Goal: Information Seeking & Learning: Learn about a topic

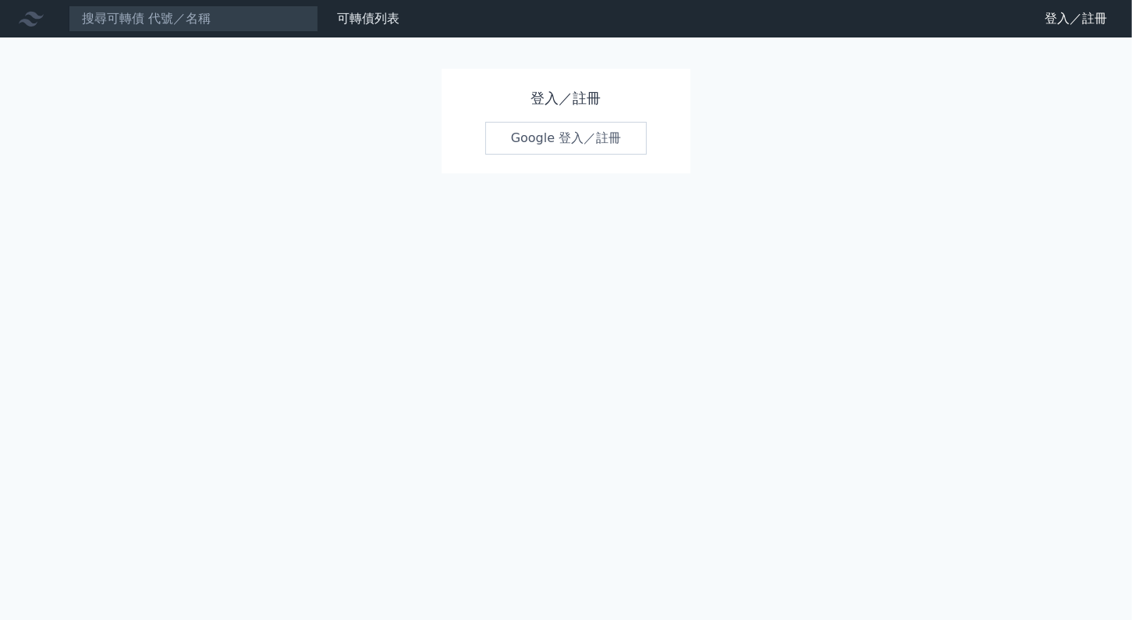
click at [574, 136] on link "Google 登入／註冊" at bounding box center [566, 138] width 162 height 33
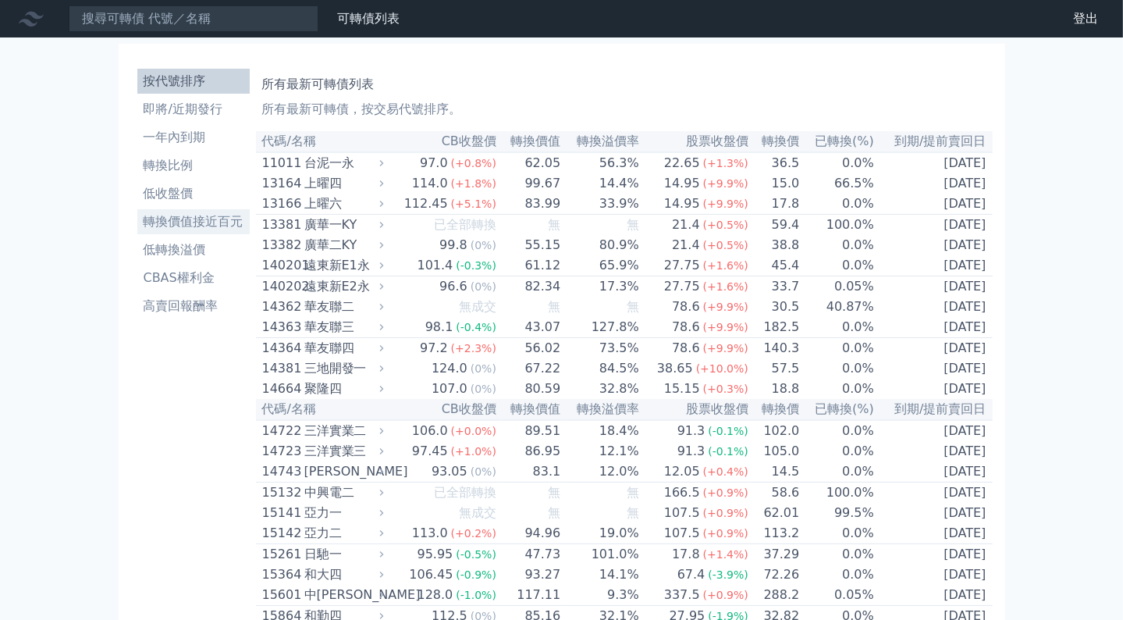
click at [172, 213] on li "轉換價值接近百元" at bounding box center [193, 221] width 112 height 19
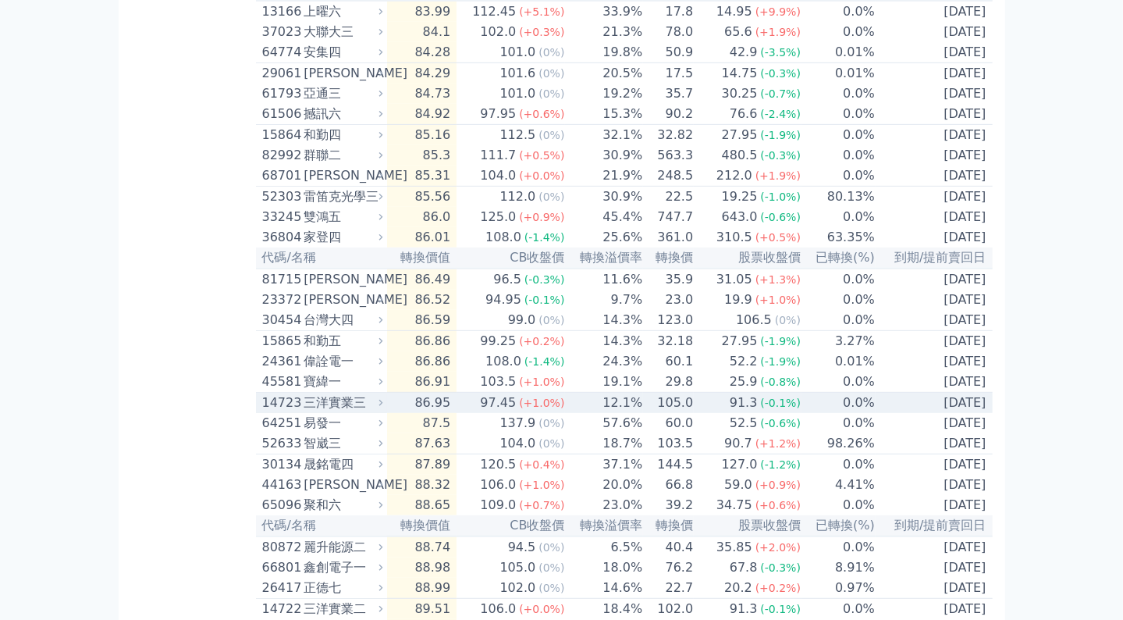
scroll to position [1061, 0]
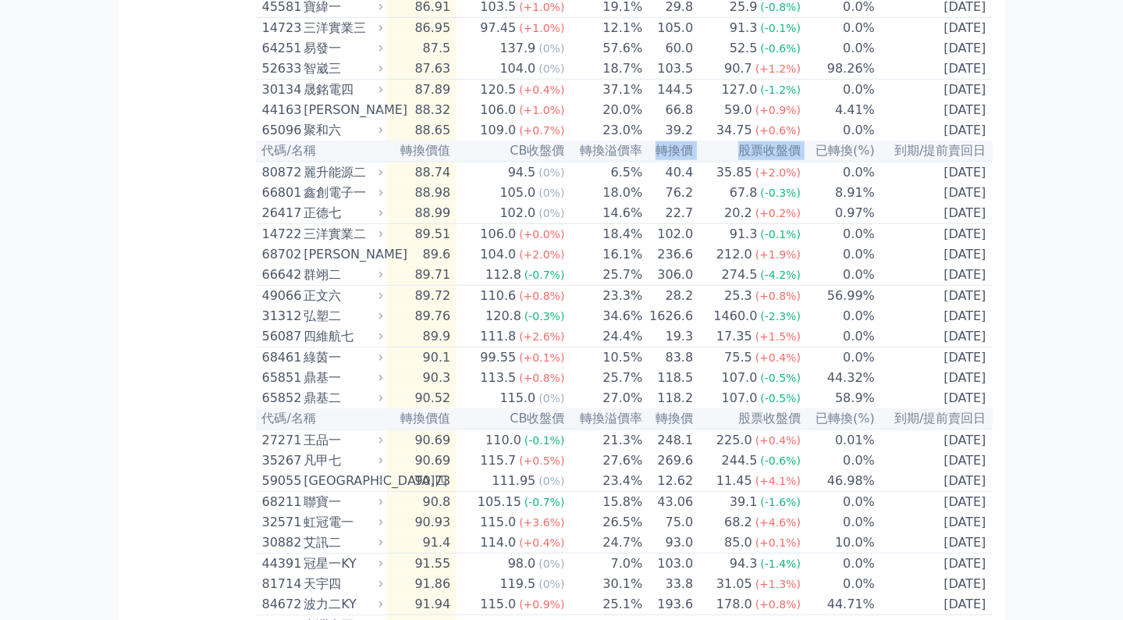
drag, startPoint x: 654, startPoint y: 229, endPoint x: 801, endPoint y: 231, distance: 147.5
click at [801, 162] on tr "代碼/名稱 轉換價值 CB收盤價 轉換溢價率 轉換價 股票收盤價 已轉換(%) 到期/提前賣回日" at bounding box center [624, 150] width 737 height 21
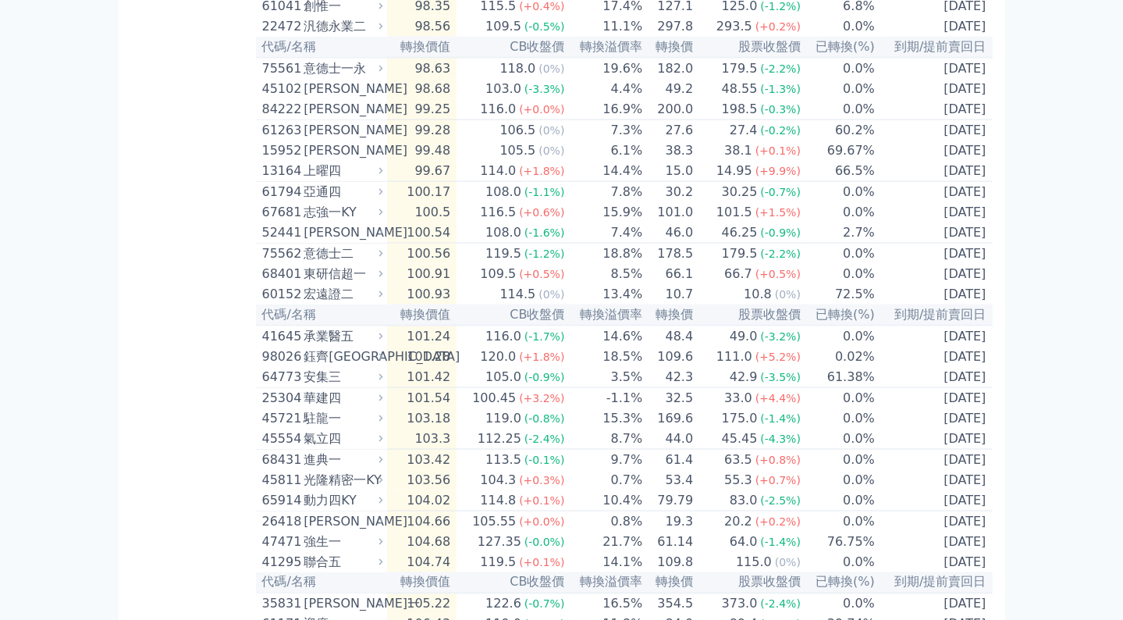
scroll to position [2248, 0]
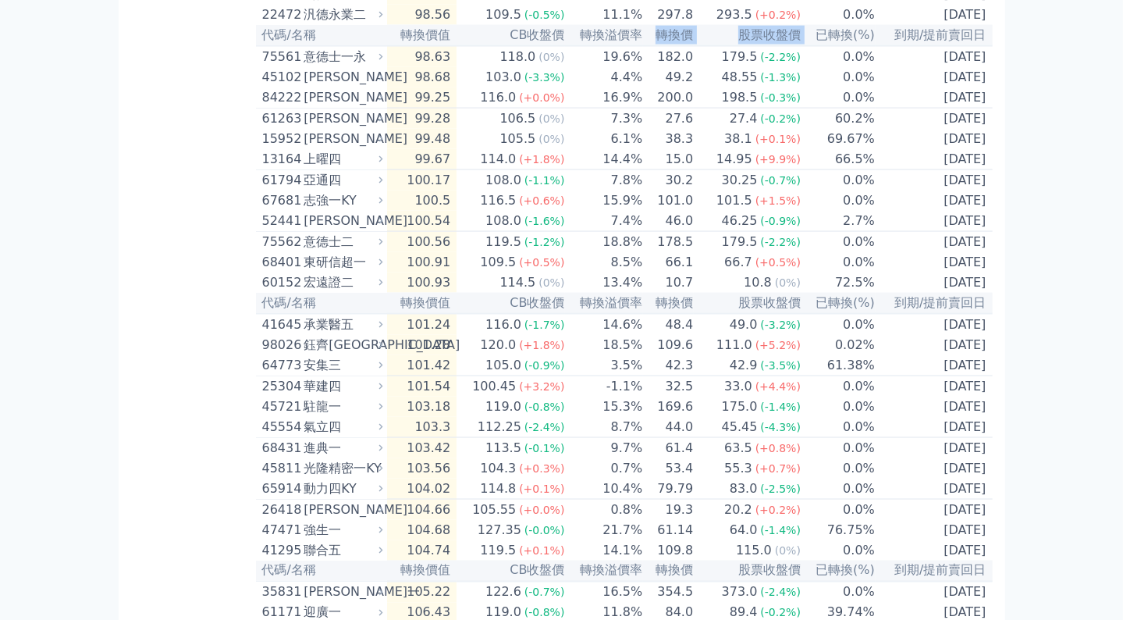
drag, startPoint x: 654, startPoint y: 190, endPoint x: 806, endPoint y: 197, distance: 152.3
click at [806, 46] on tr "代碼/名稱 轉換價值 CB收盤價 轉換溢價率 轉換價 股票收盤價 已轉換(%) 到期/提前賣回日" at bounding box center [624, 35] width 737 height 21
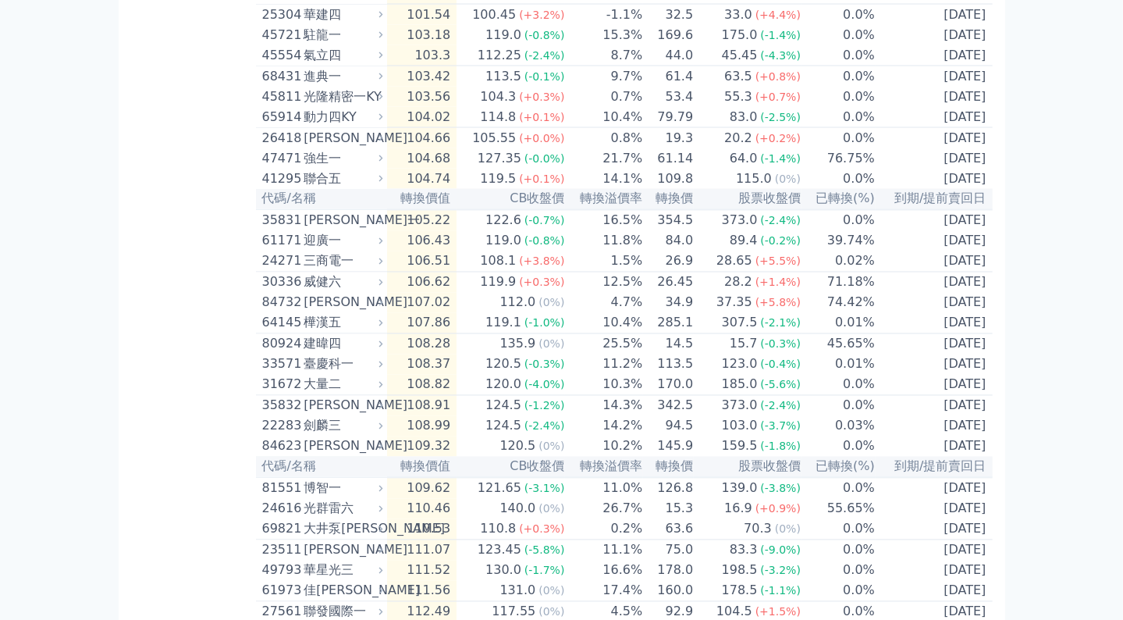
scroll to position [2560, 0]
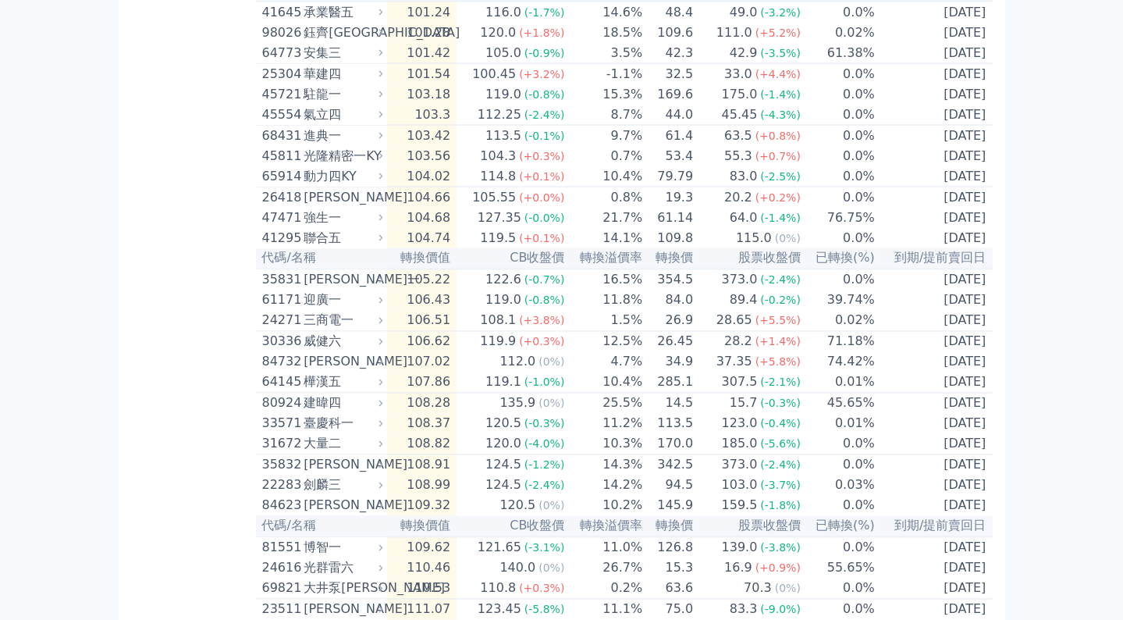
drag, startPoint x: 657, startPoint y: 169, endPoint x: 805, endPoint y: 177, distance: 148.5
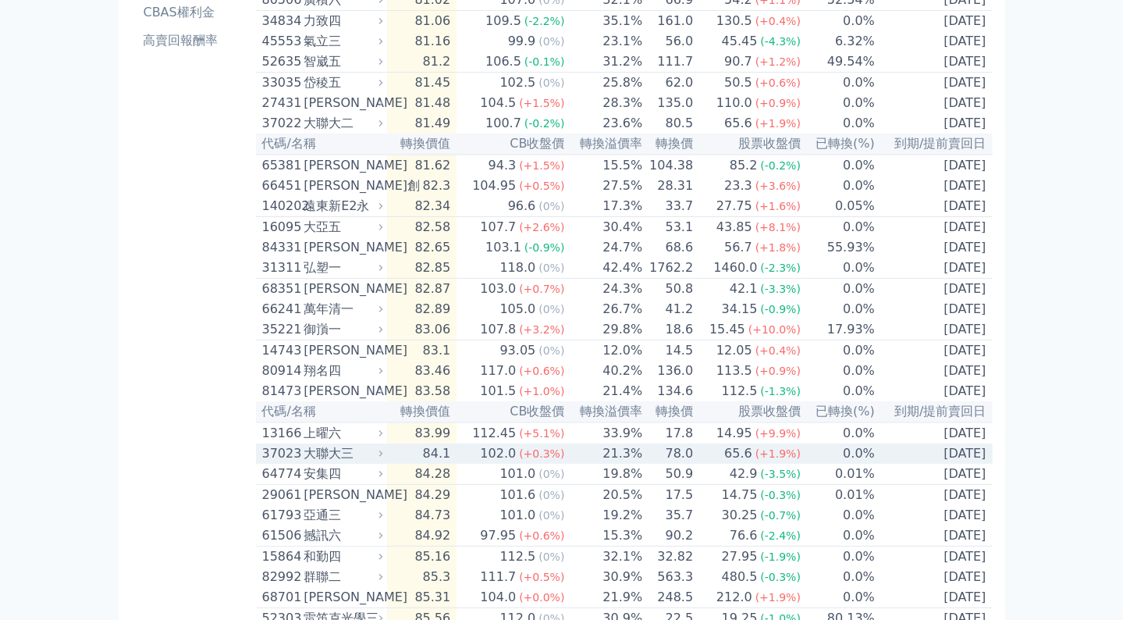
scroll to position [0, 0]
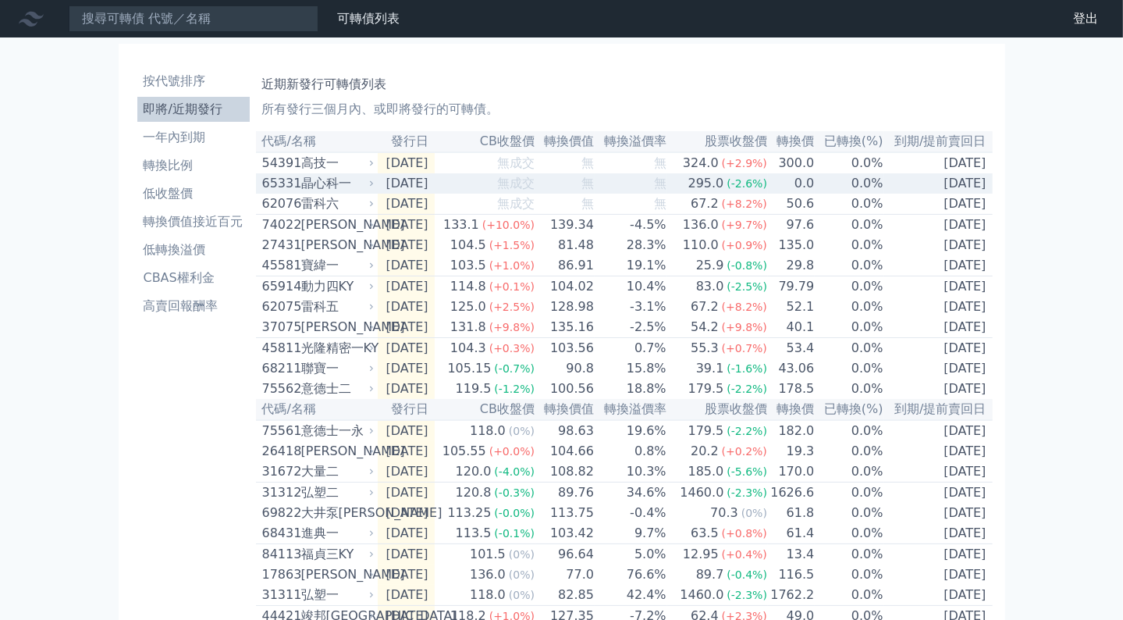
click at [345, 161] on div "高技一" at bounding box center [336, 163] width 70 height 19
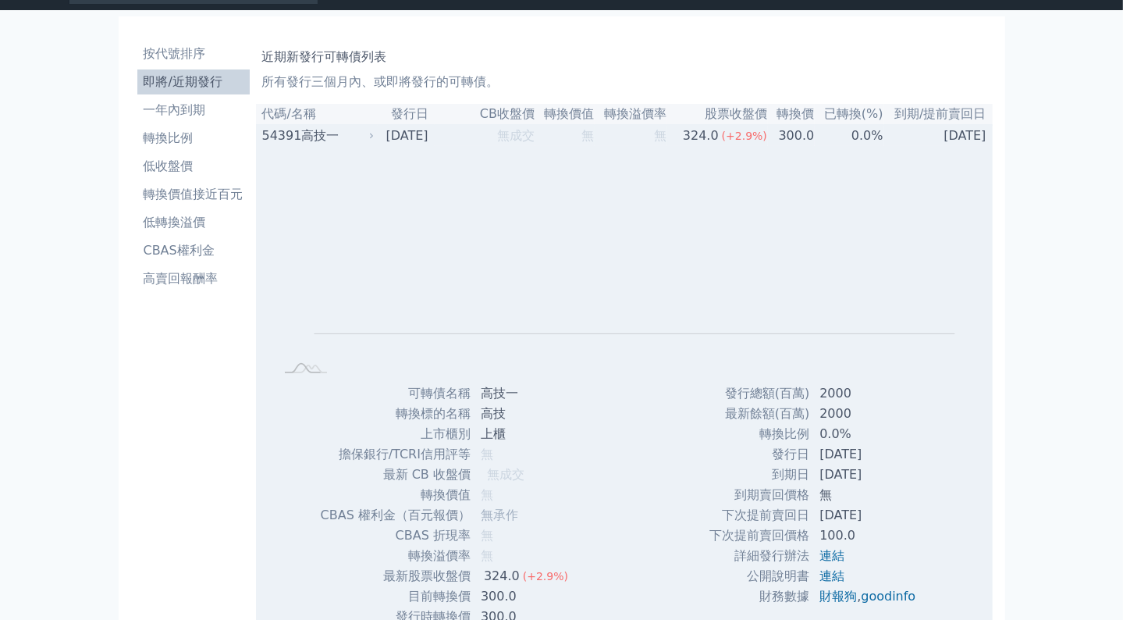
scroll to position [312, 0]
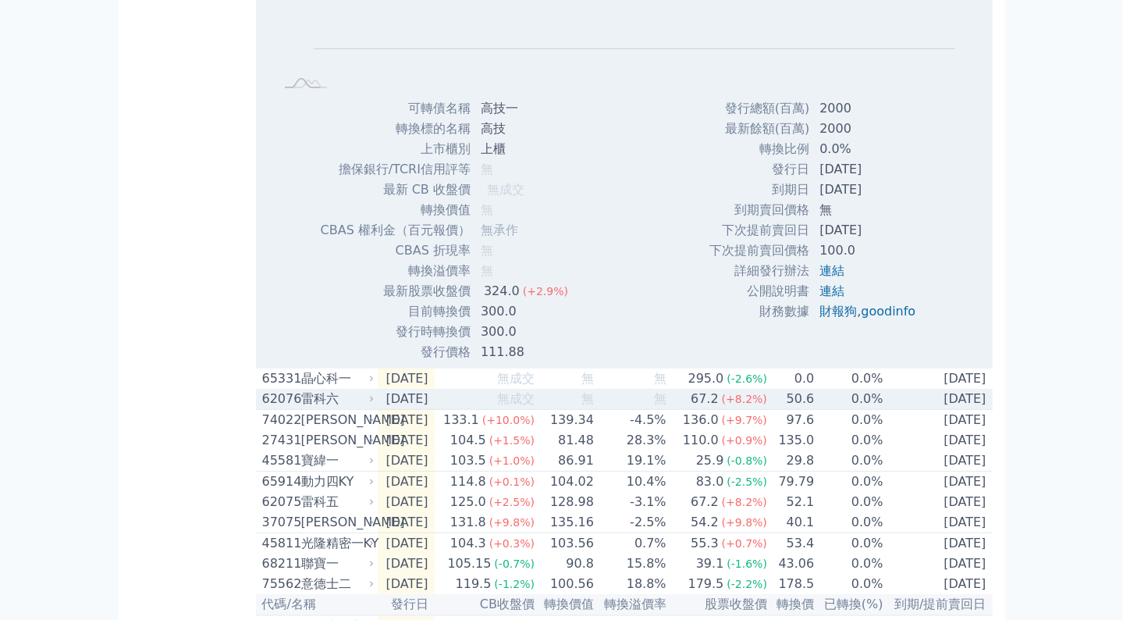
click at [720, 408] on div "67.2" at bounding box center [705, 398] width 34 height 19
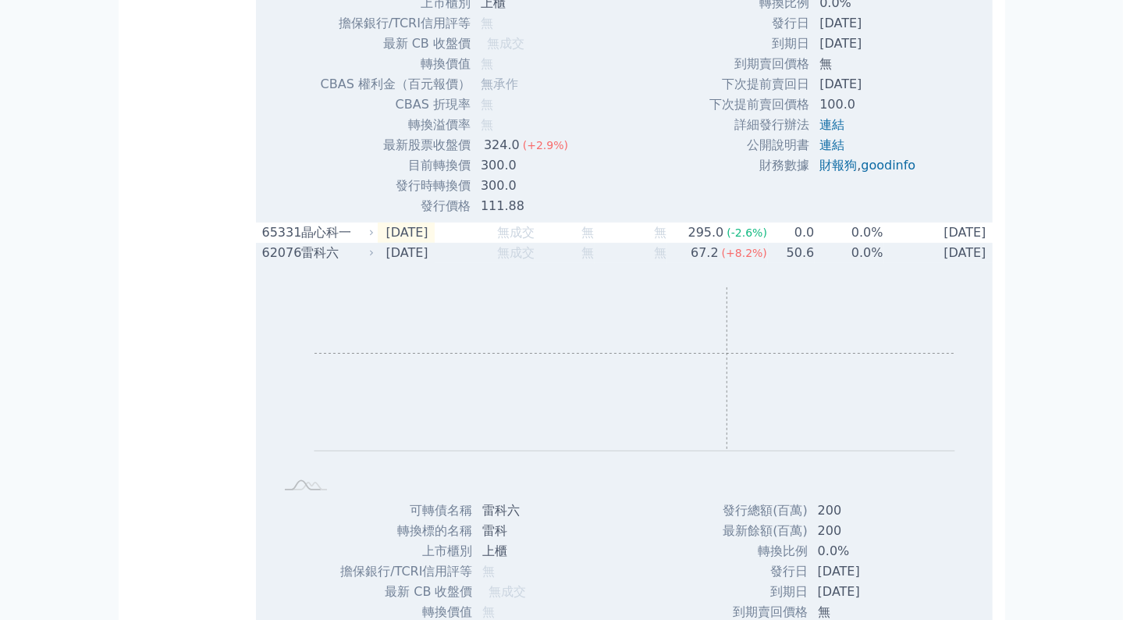
scroll to position [562, 0]
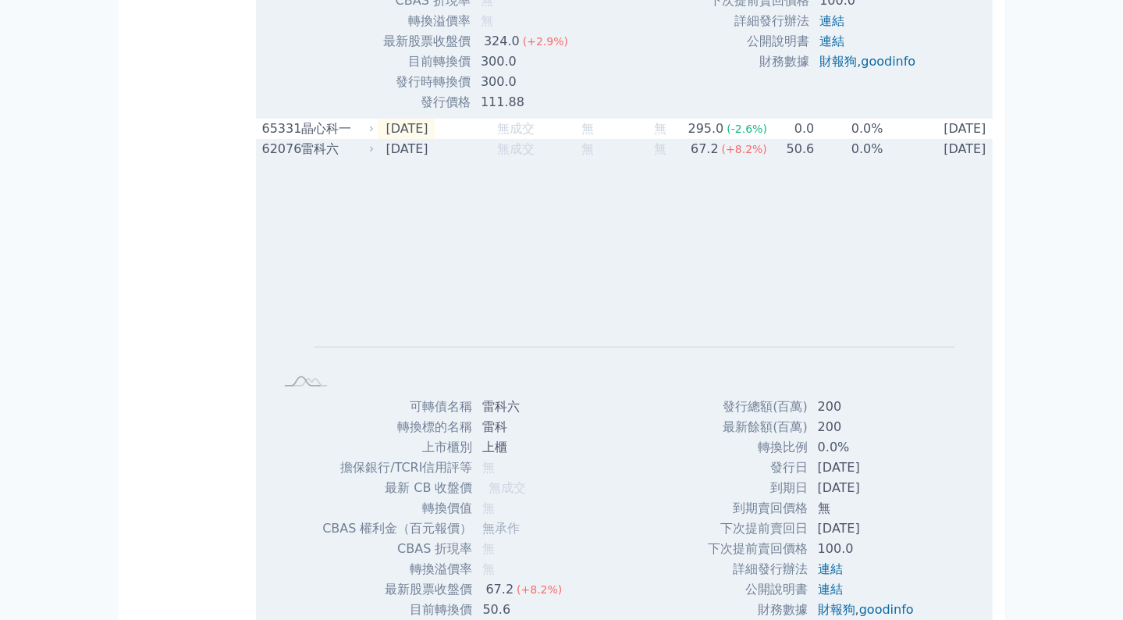
click at [309, 158] on div "雷科六" at bounding box center [336, 149] width 70 height 19
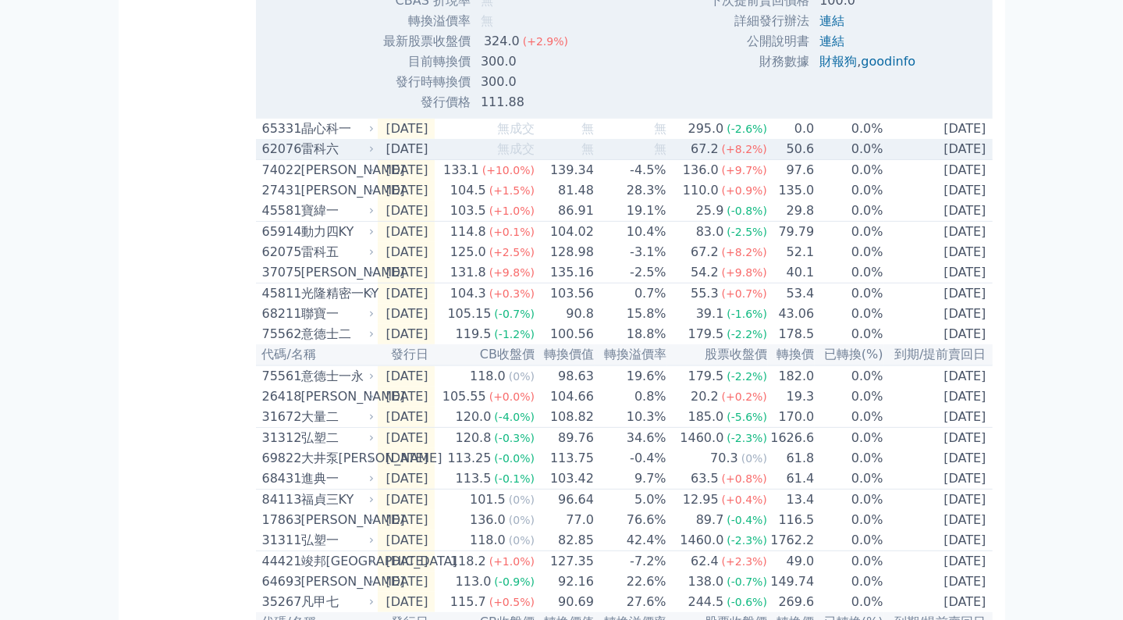
click at [374, 152] on icon at bounding box center [371, 148] width 9 height 9
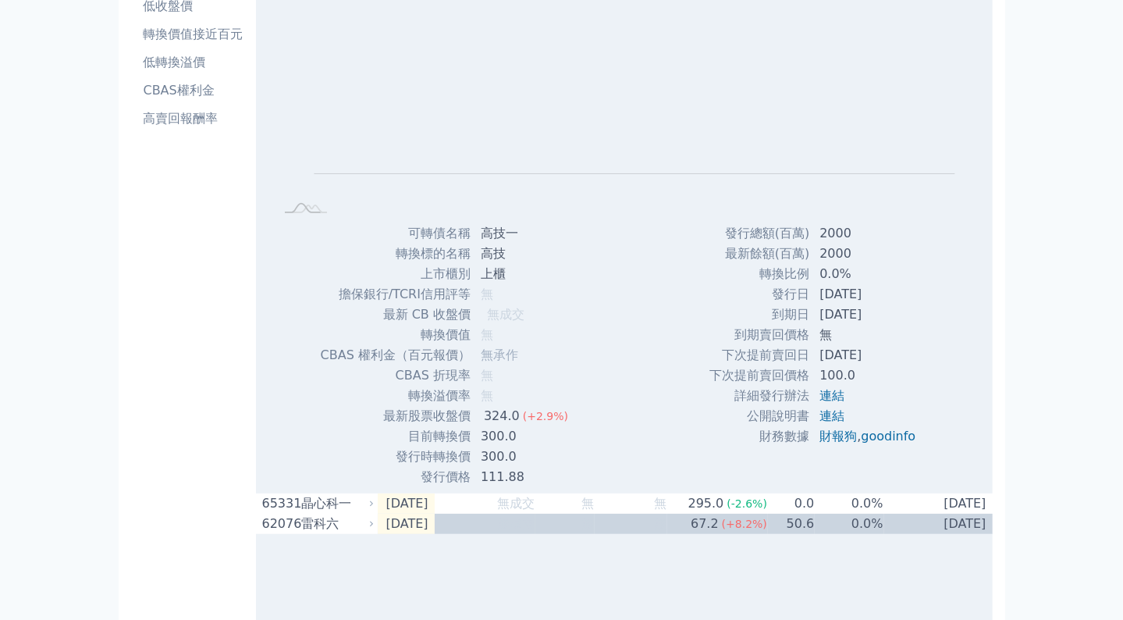
scroll to position [125, 0]
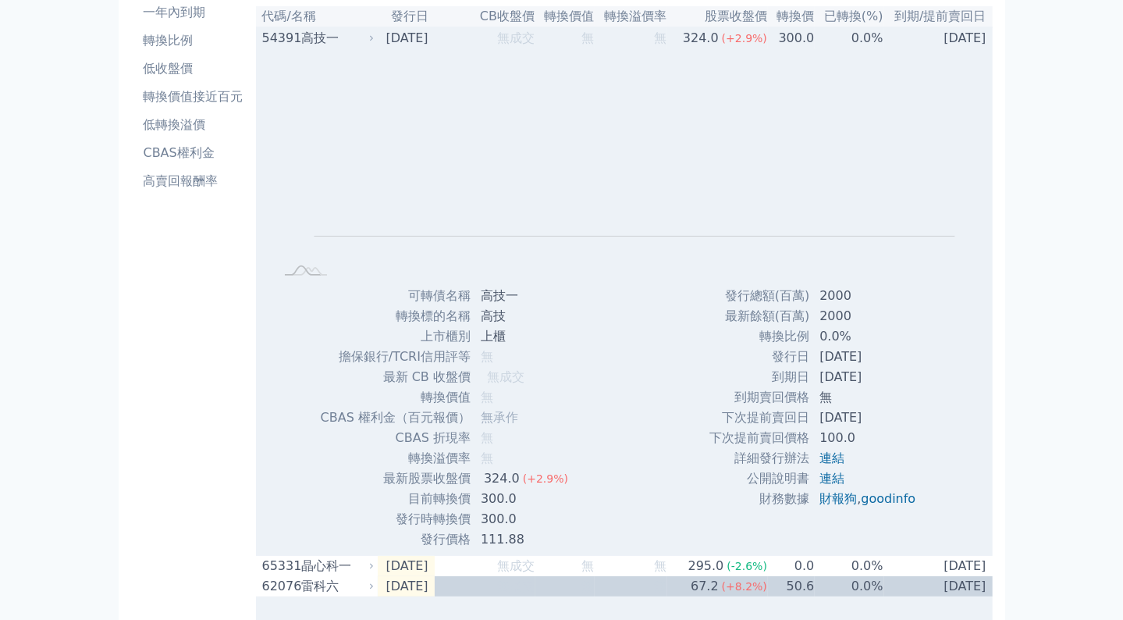
click at [316, 31] on div "高技一" at bounding box center [336, 38] width 70 height 19
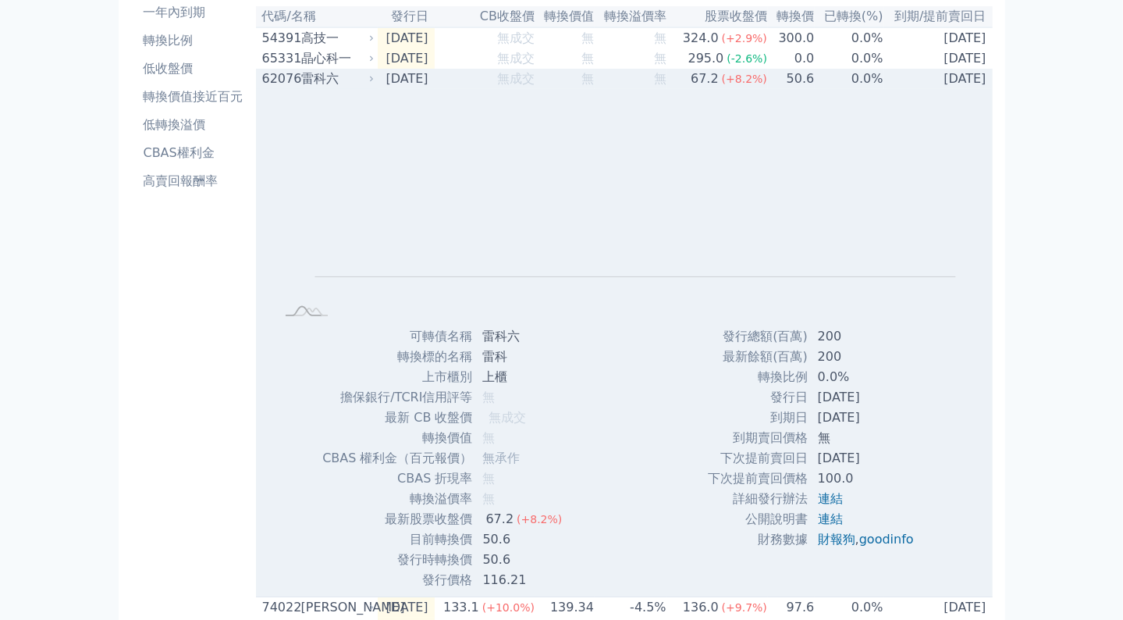
click at [507, 89] on td "無成交" at bounding box center [485, 79] width 101 height 20
